Goal: Navigation & Orientation: Go to known website

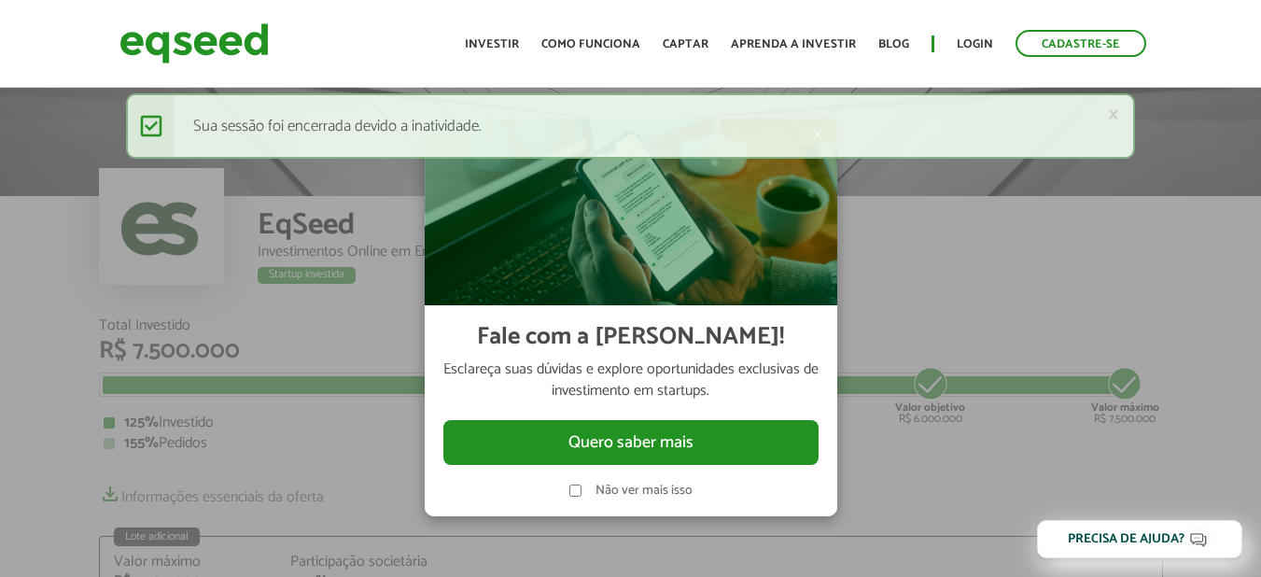
click at [978, 251] on div at bounding box center [630, 288] width 1261 height 577
